Goal: Information Seeking & Learning: Understand process/instructions

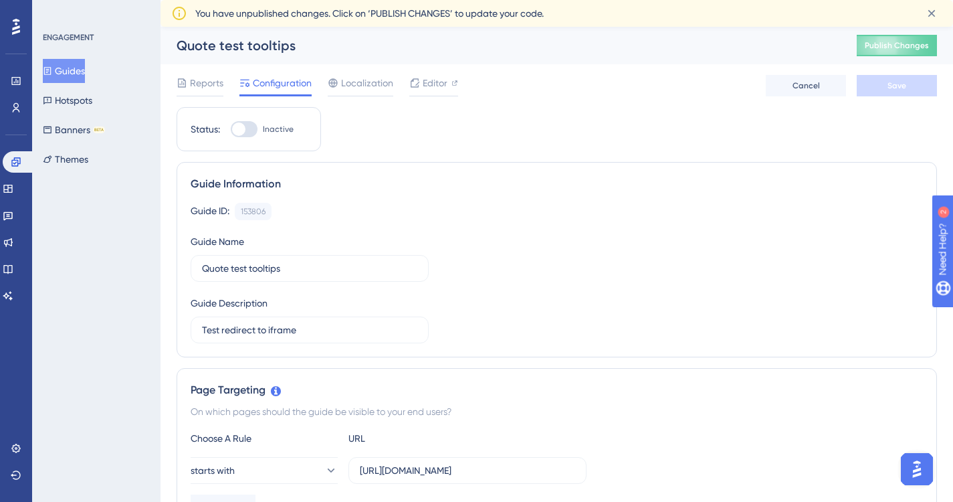
click at [83, 70] on button "Guides" at bounding box center [64, 71] width 42 height 24
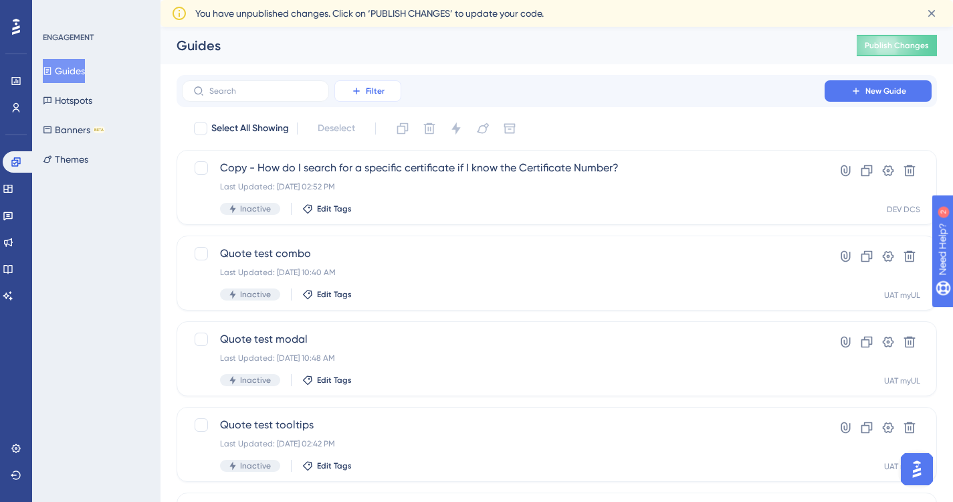
click at [371, 92] on span "Filter" at bounding box center [375, 91] width 19 height 11
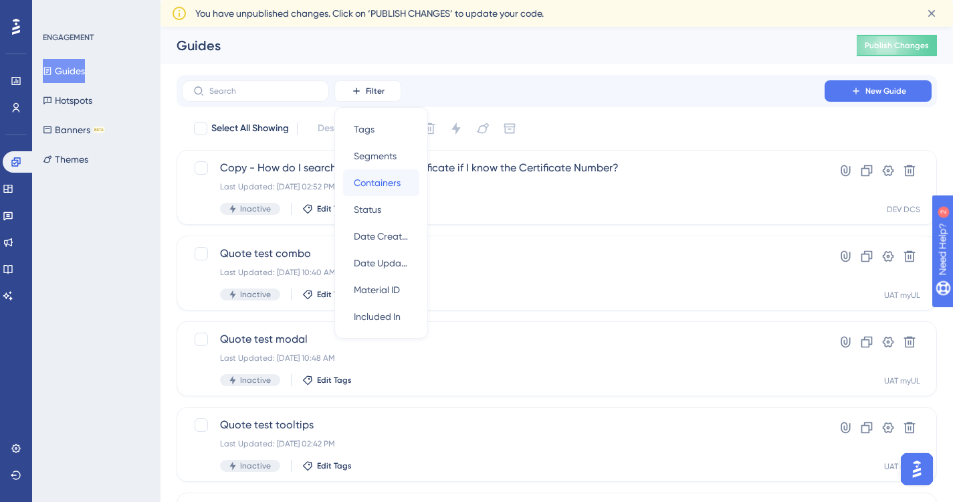
click at [376, 179] on span "Containers" at bounding box center [377, 183] width 47 height 16
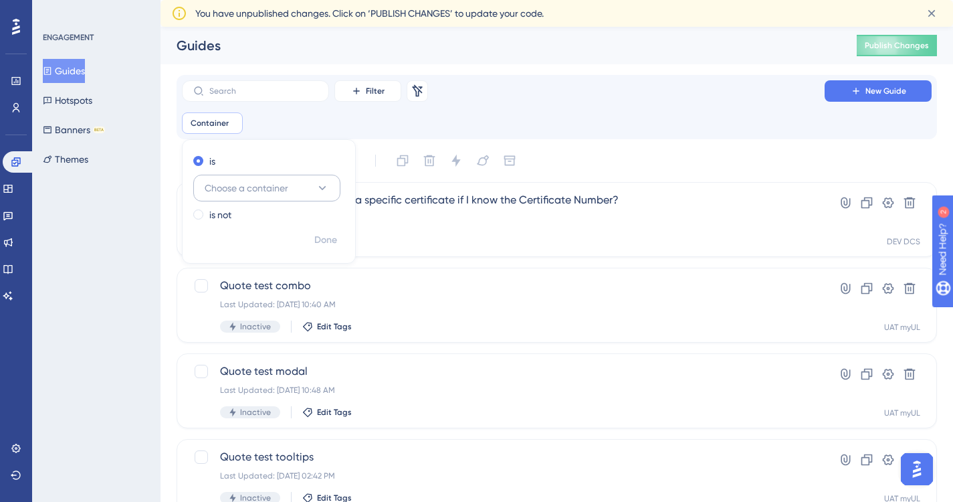
click at [325, 187] on icon at bounding box center [322, 188] width 7 height 4
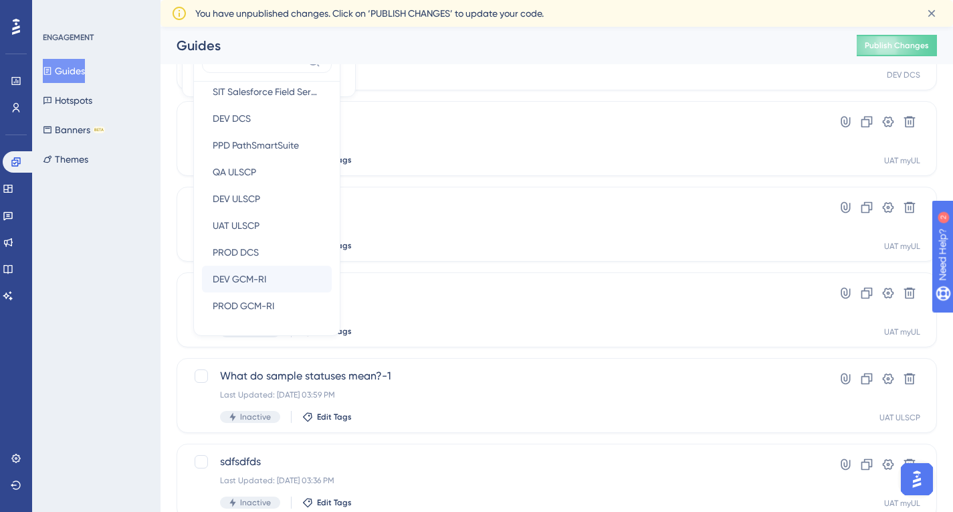
scroll to position [171, 0]
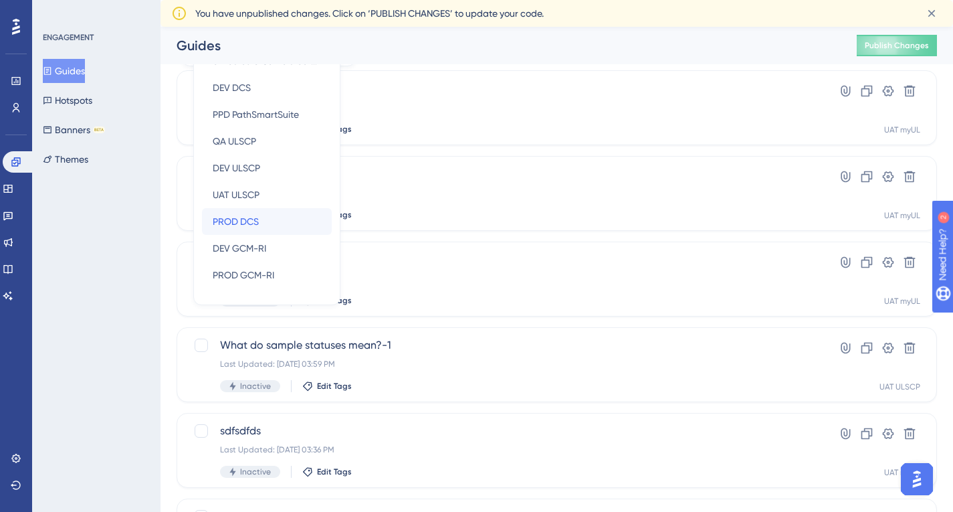
click at [256, 221] on span "PROD DCS" at bounding box center [236, 221] width 46 height 16
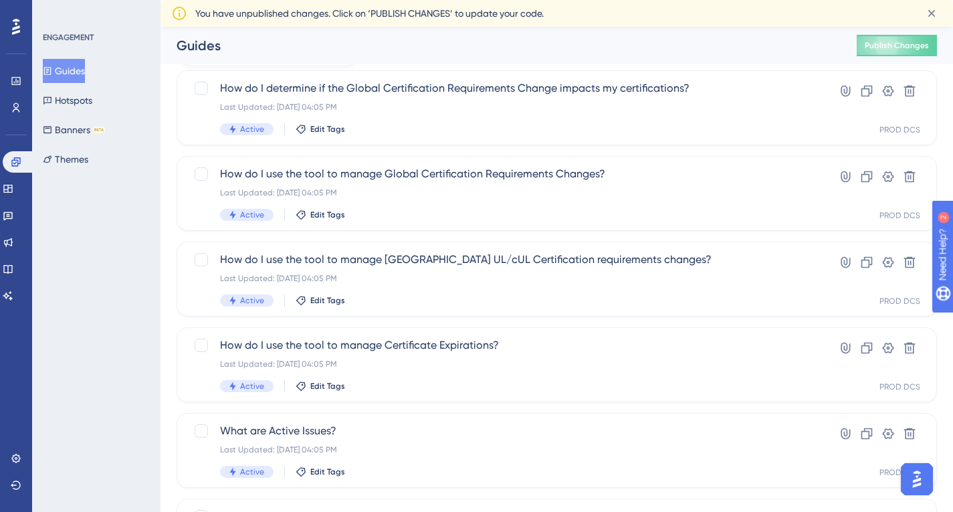
scroll to position [148, 0]
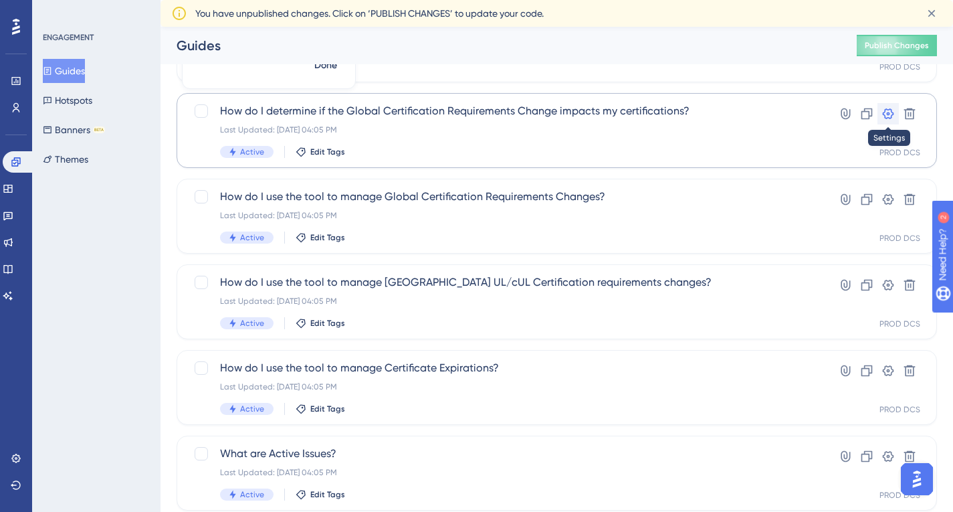
click at [884, 112] on icon at bounding box center [888, 113] width 11 height 11
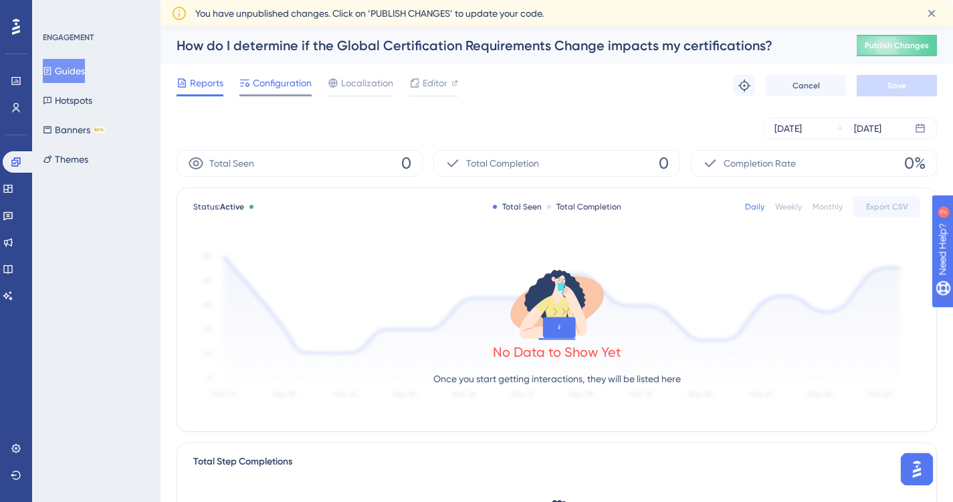
click at [288, 81] on span "Configuration" at bounding box center [282, 83] width 59 height 16
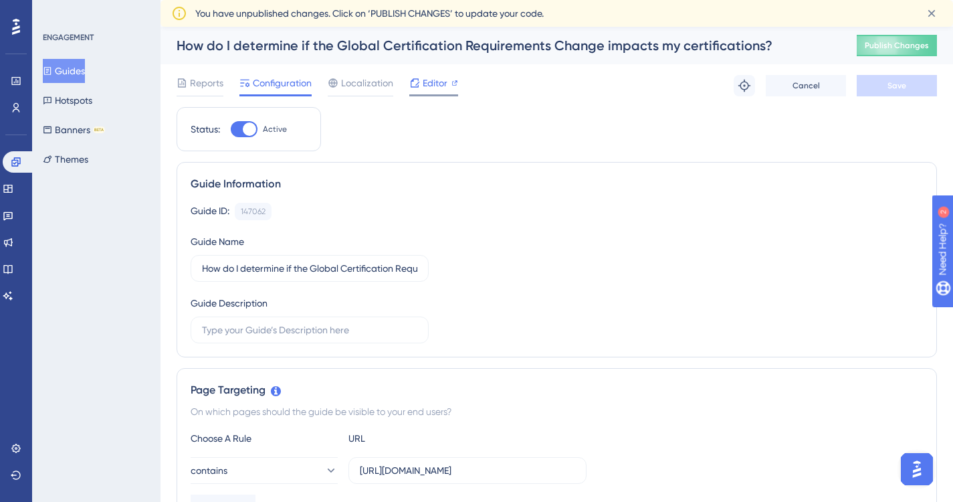
click at [427, 82] on span "Editor" at bounding box center [435, 83] width 25 height 16
click at [75, 63] on button "Guides" at bounding box center [64, 71] width 42 height 24
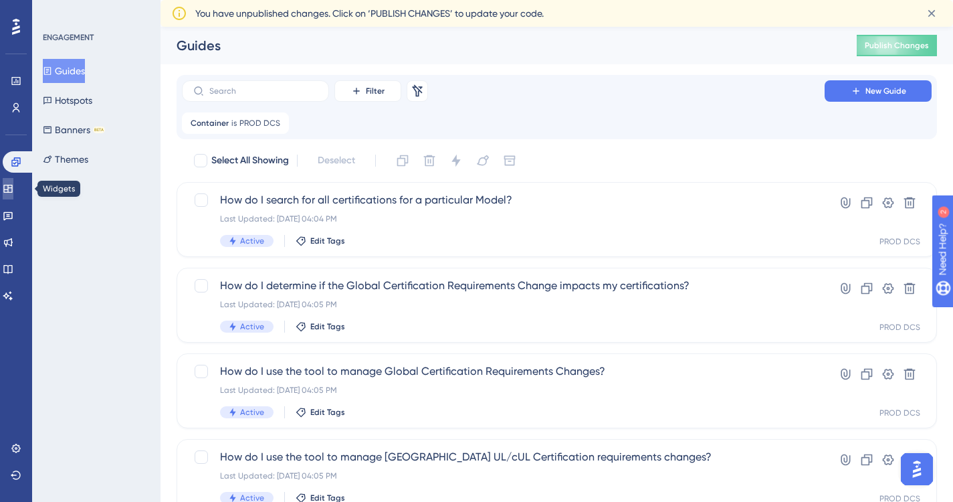
click at [12, 187] on icon at bounding box center [7, 189] width 9 height 8
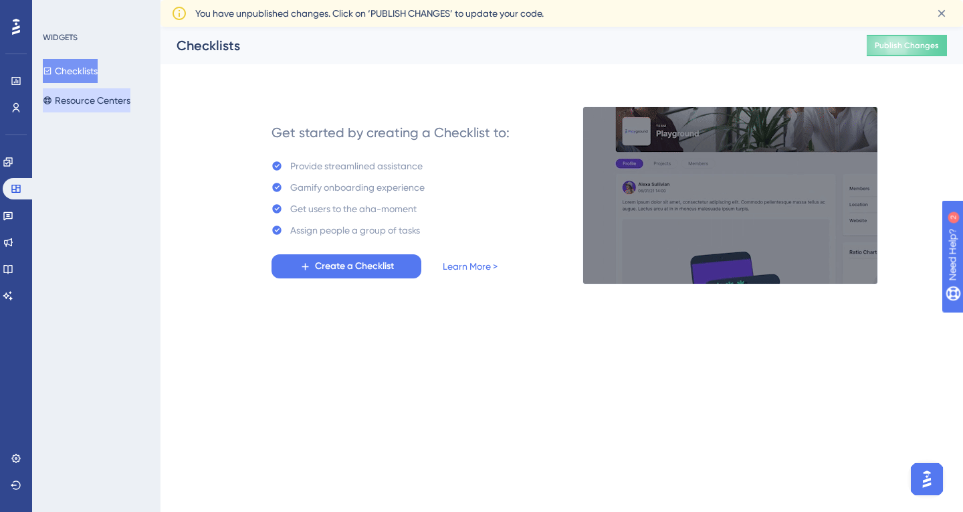
click at [79, 94] on button "Resource Centers" at bounding box center [87, 100] width 88 height 24
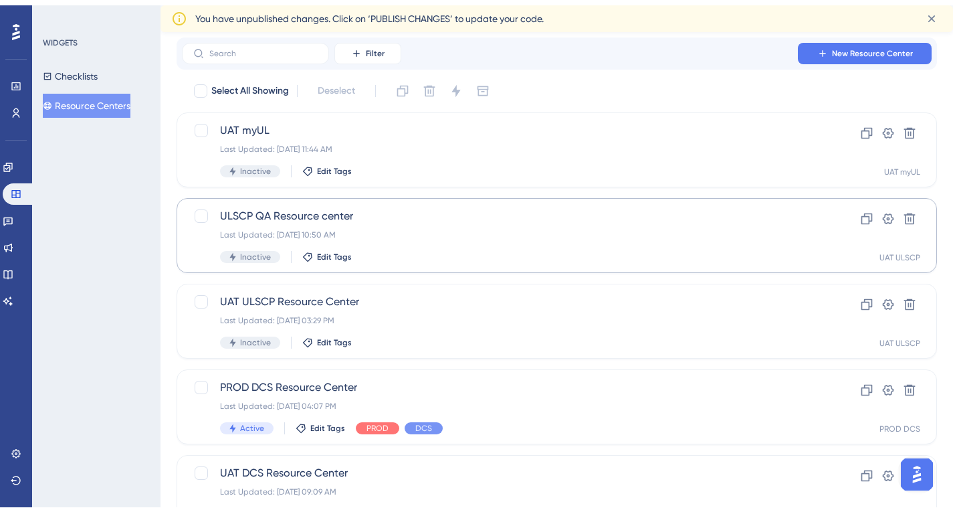
scroll to position [67, 0]
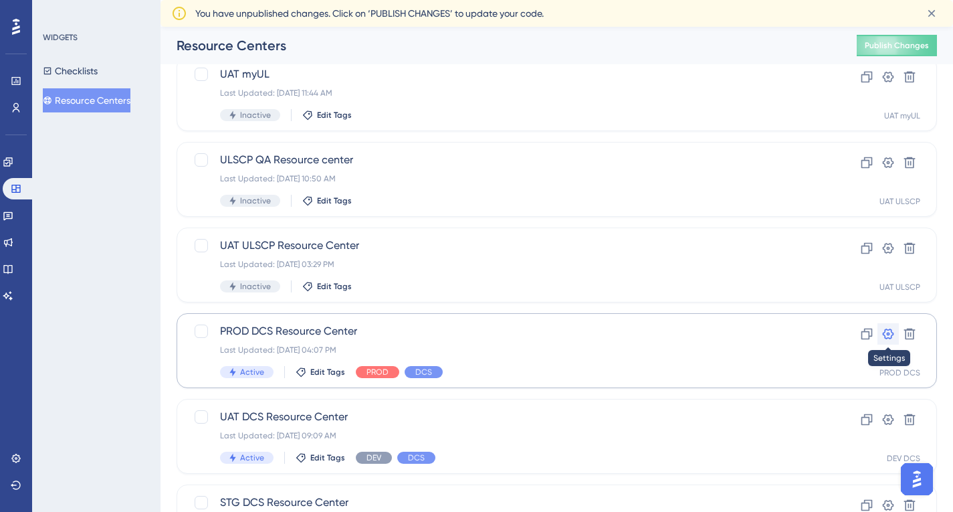
click at [888, 334] on icon at bounding box center [887, 333] width 13 height 13
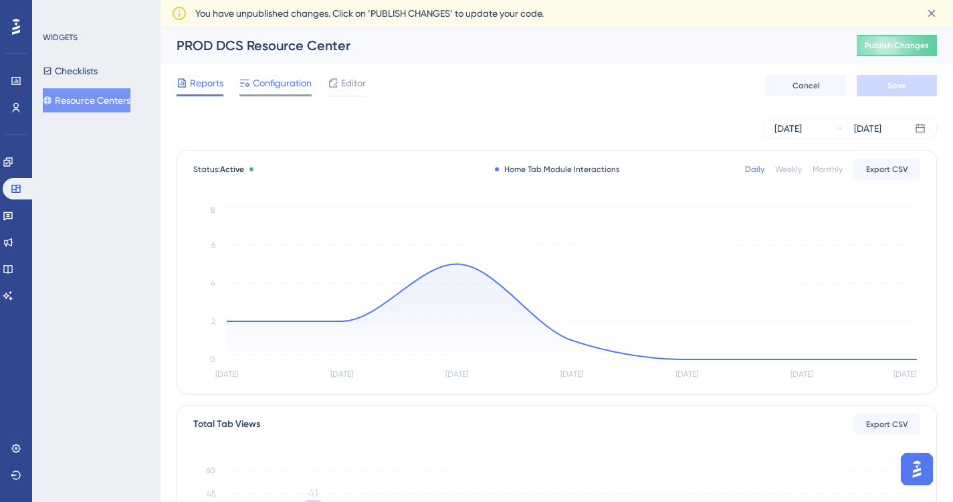
click at [268, 84] on span "Configuration" at bounding box center [282, 83] width 59 height 16
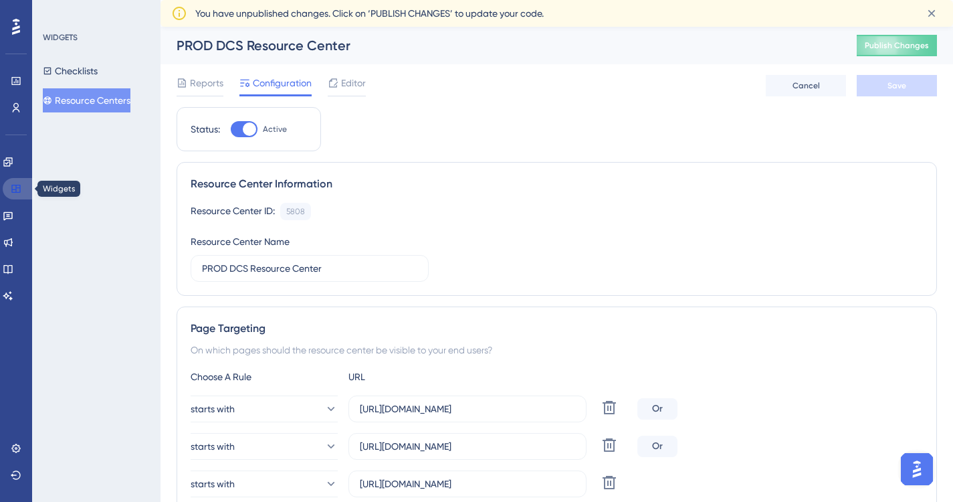
click at [12, 187] on icon at bounding box center [15, 189] width 9 height 8
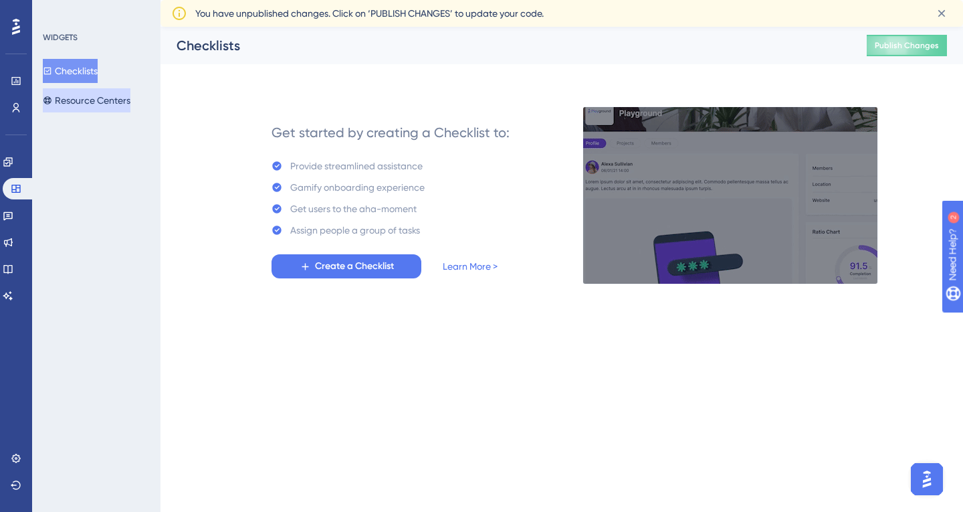
click at [120, 104] on button "Resource Centers" at bounding box center [87, 100] width 88 height 24
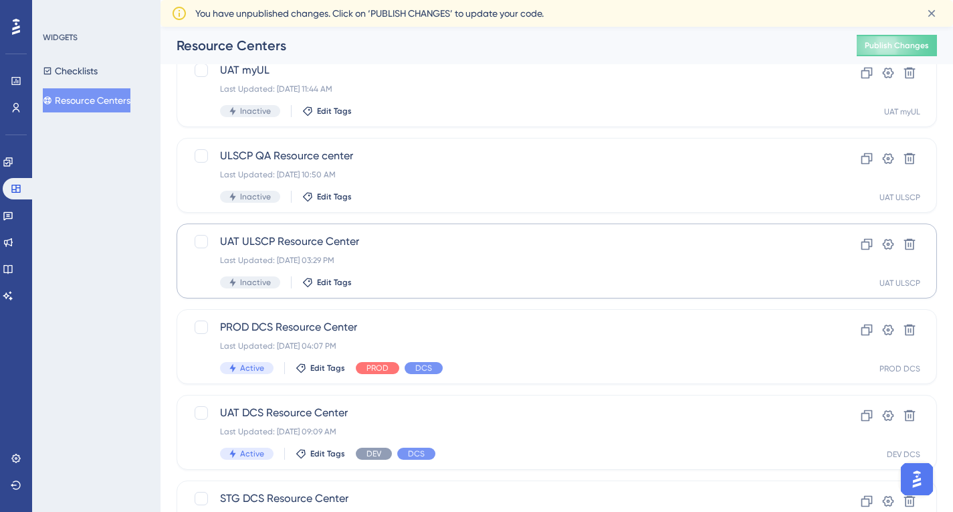
scroll to position [134, 0]
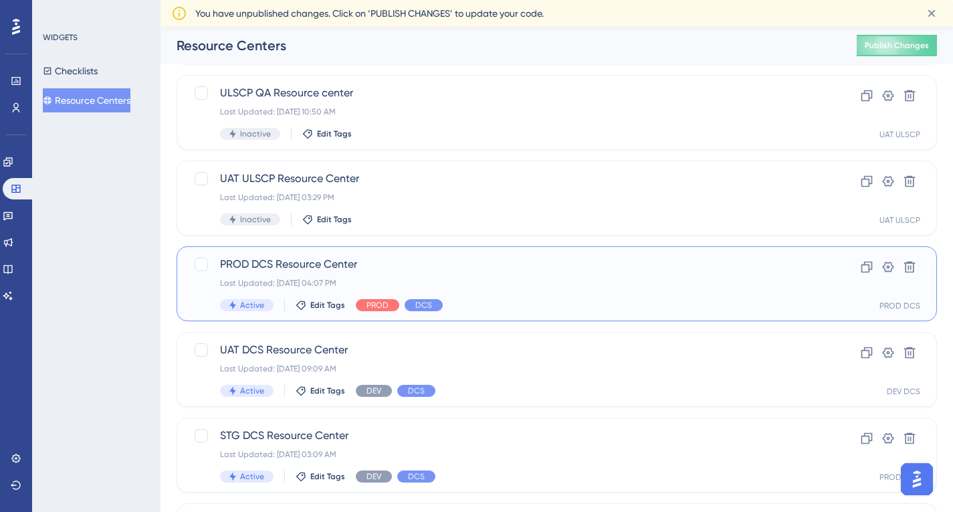
click at [669, 290] on div "PROD DCS Resource Center Last Updated: [DATE] 04:07 PM Active Edit Tags PROD DCS" at bounding box center [503, 283] width 566 height 55
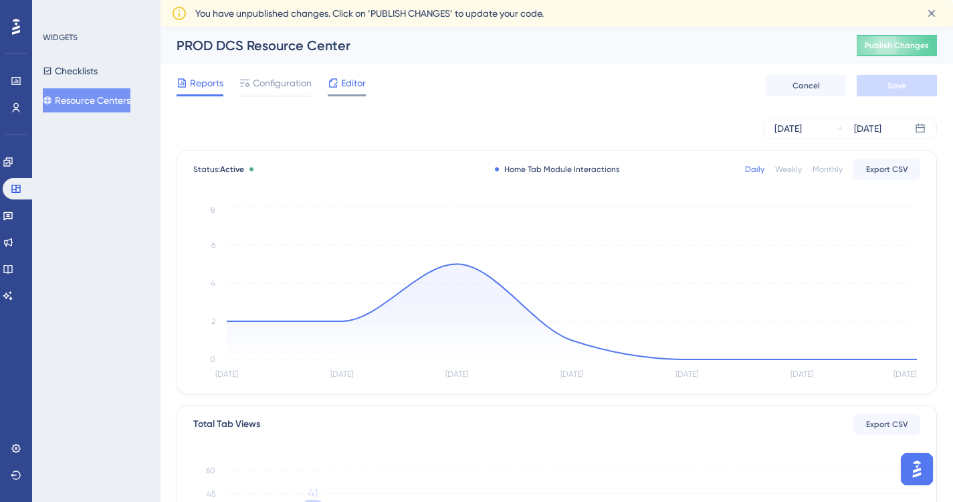
click at [350, 86] on span "Editor" at bounding box center [353, 83] width 25 height 16
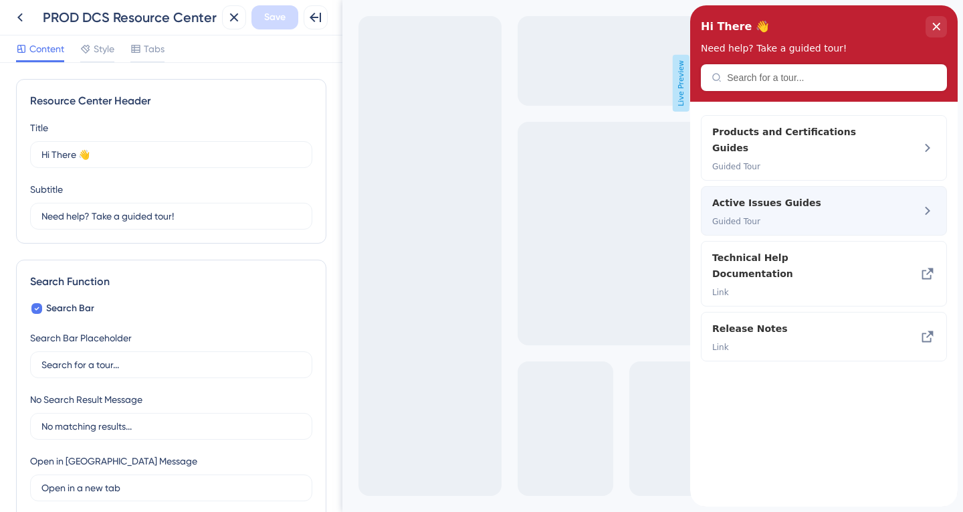
click at [883, 197] on div "Active Issues Guides Guided Tour" at bounding box center [801, 211] width 179 height 32
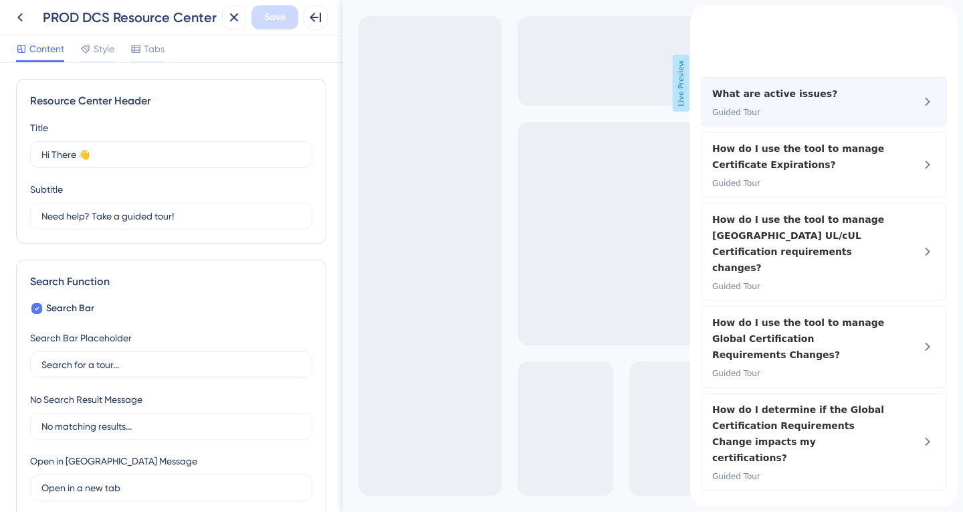
click at [857, 118] on div "What are active issues? Guided Tour" at bounding box center [801, 102] width 179 height 32
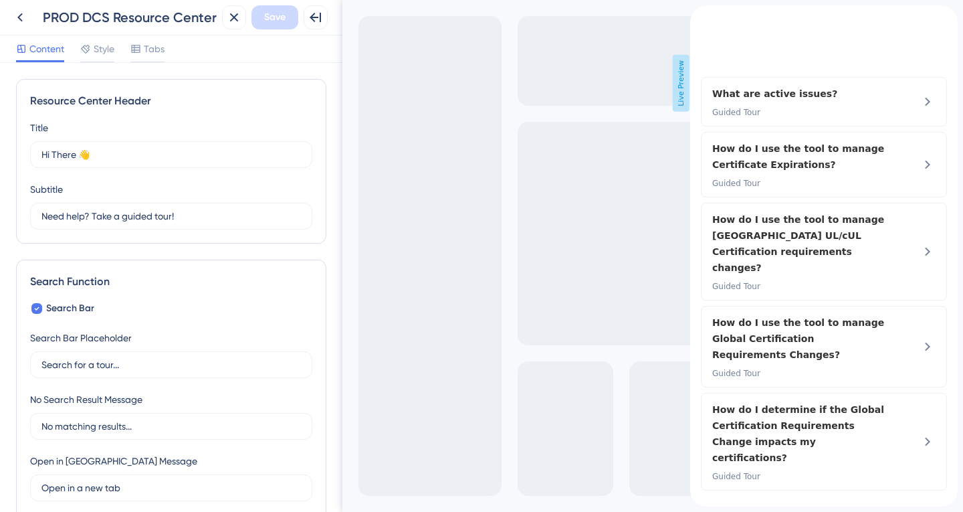
click at [700, 16] on icon "back to header" at bounding box center [695, 10] width 9 height 11
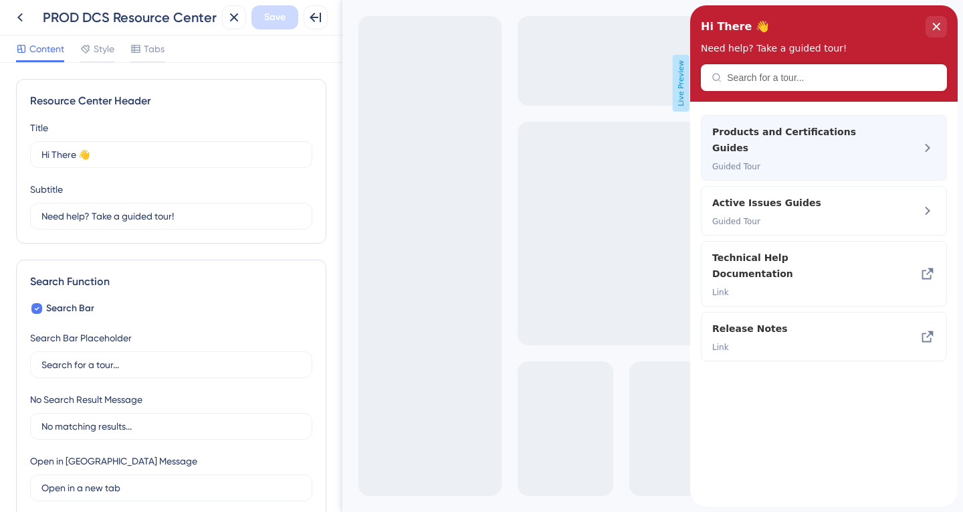
click at [881, 140] on div "Products and Certifications Guides Guided Tour" at bounding box center [801, 148] width 179 height 48
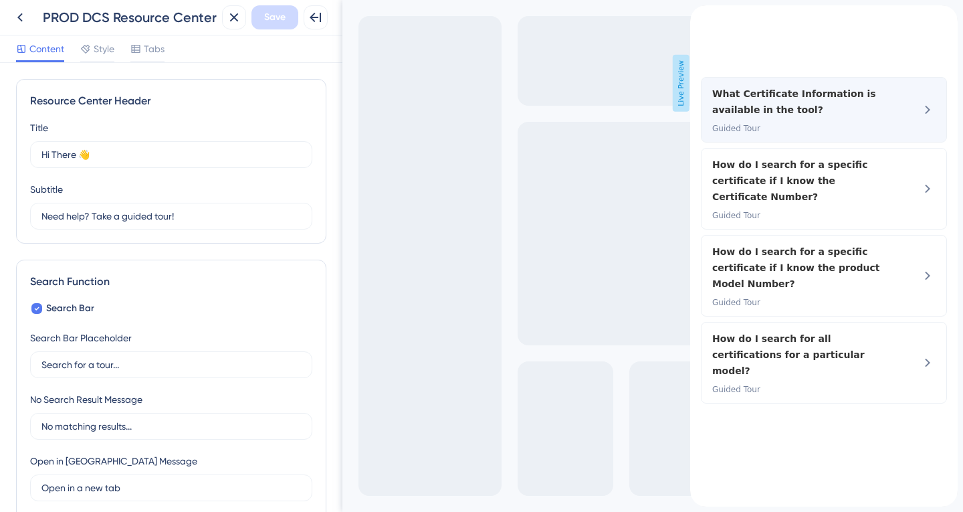
click at [928, 118] on icon at bounding box center [928, 110] width 16 height 16
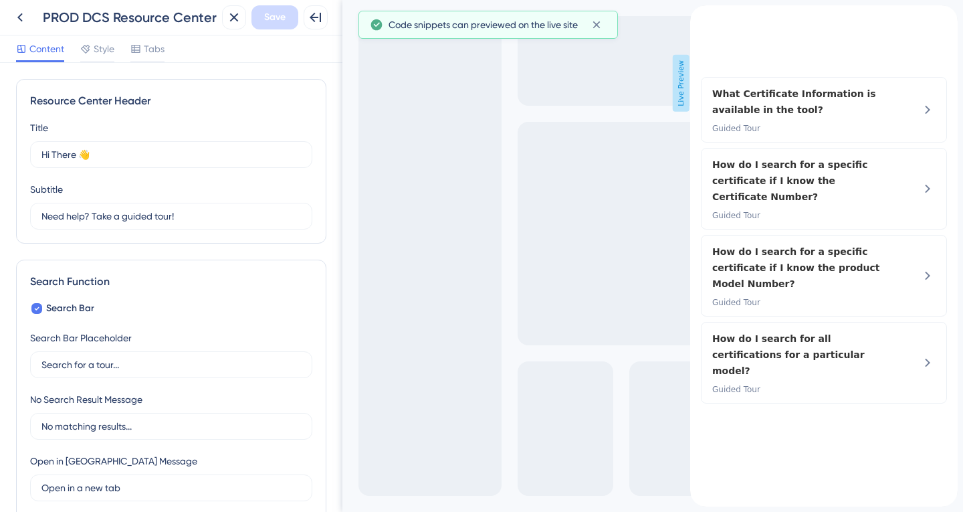
drag, startPoint x: 495, startPoint y: 125, endPoint x: 642, endPoint y: 108, distance: 148.1
click at [642, 108] on div "Exit Full Screen Live Preview" at bounding box center [652, 256] width 621 height 512
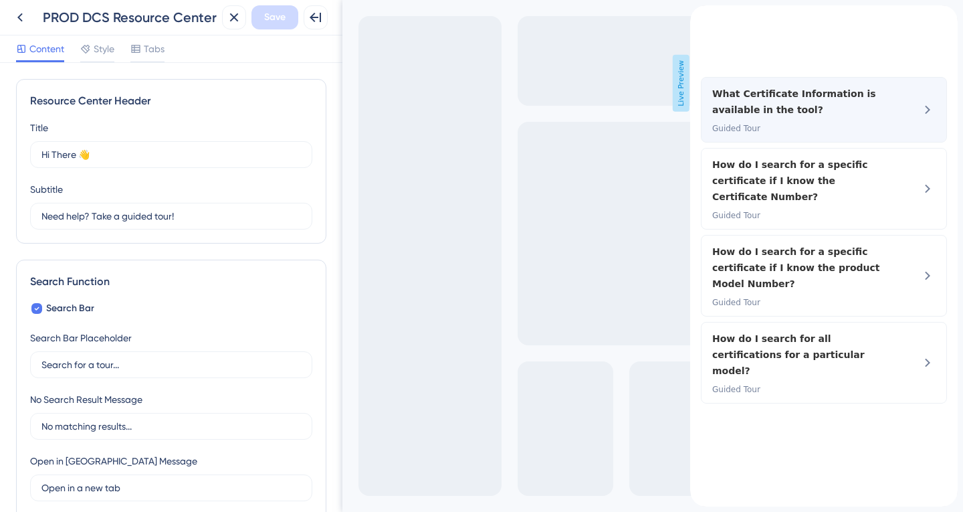
click at [746, 116] on span "What Certificate Information is available in the tool?" at bounding box center [801, 102] width 179 height 32
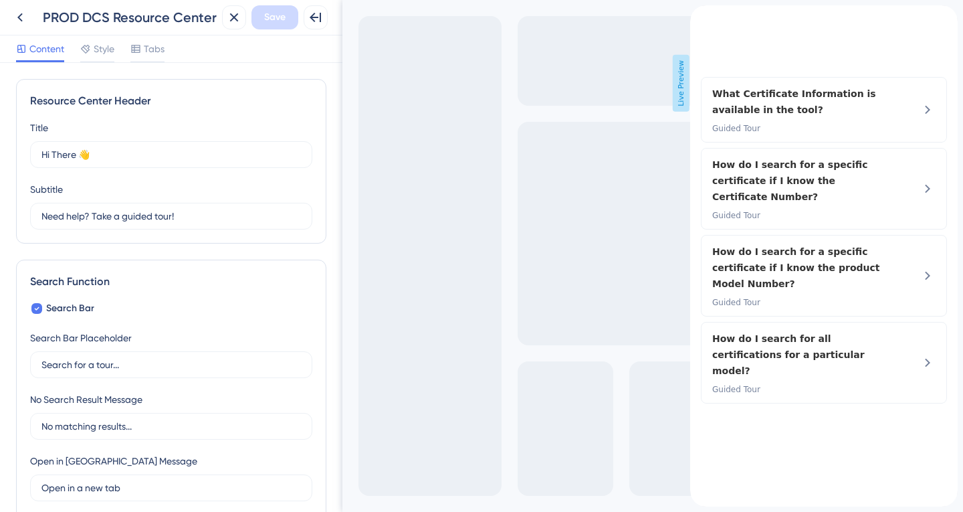
click at [701, 16] on icon "back to header" at bounding box center [695, 10] width 11 height 11
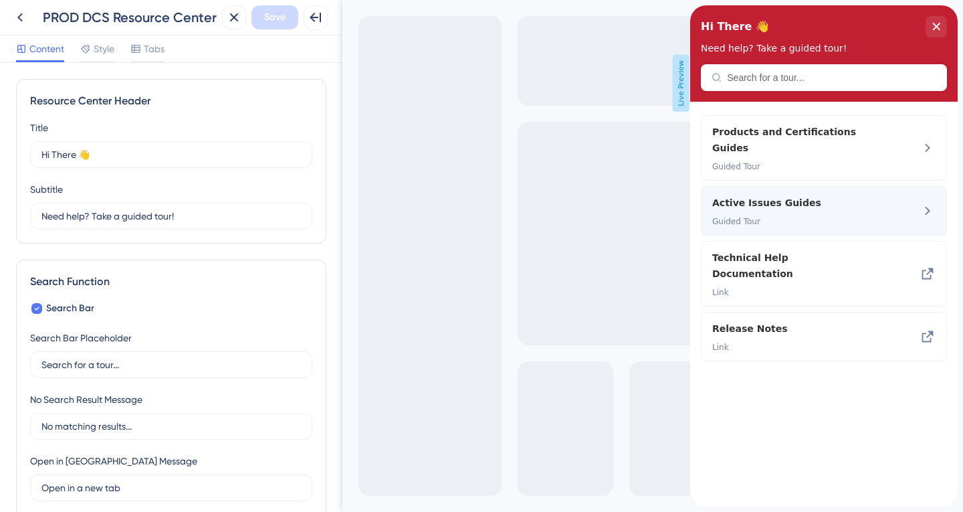
click at [766, 196] on div "Active Issues Guides Guided Tour" at bounding box center [801, 211] width 179 height 32
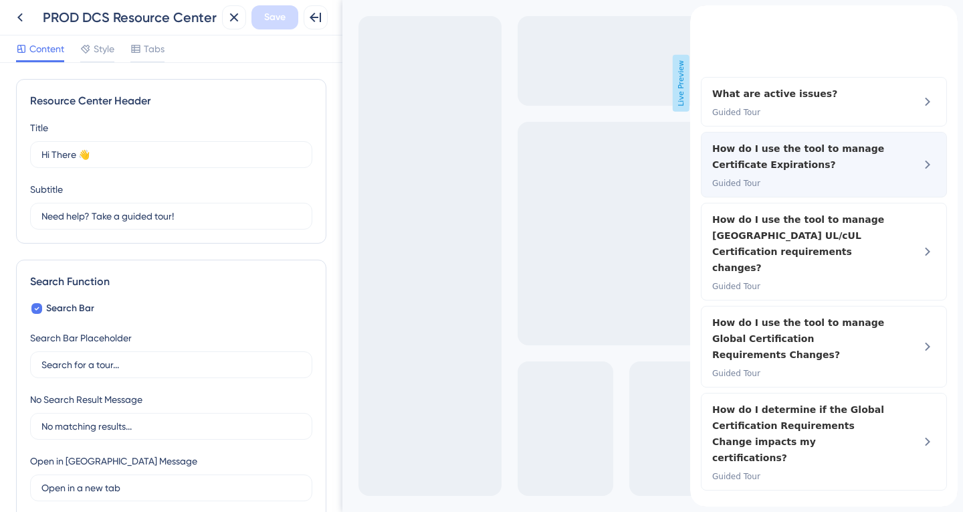
click at [821, 189] on span "Guided Tour" at bounding box center [801, 183] width 179 height 11
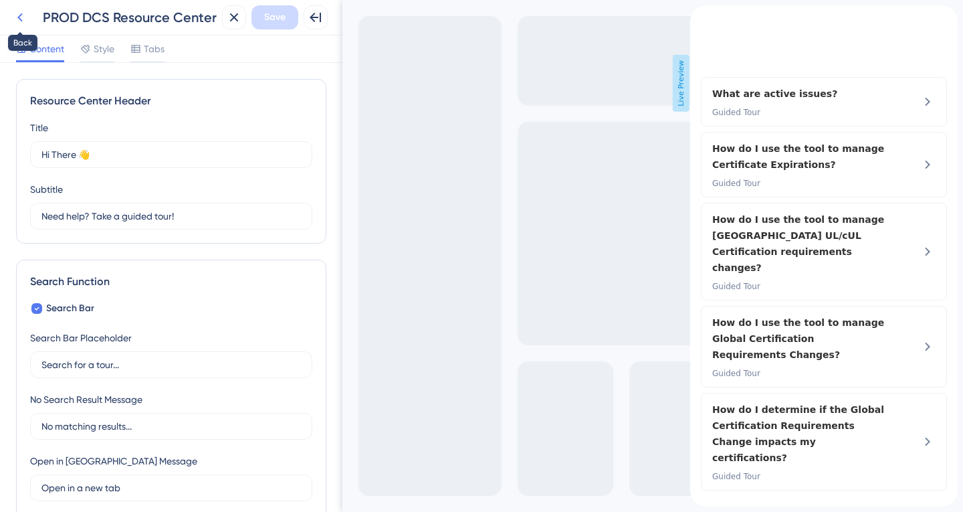
click at [21, 17] on icon at bounding box center [20, 17] width 16 height 16
